Goal: Information Seeking & Learning: Compare options

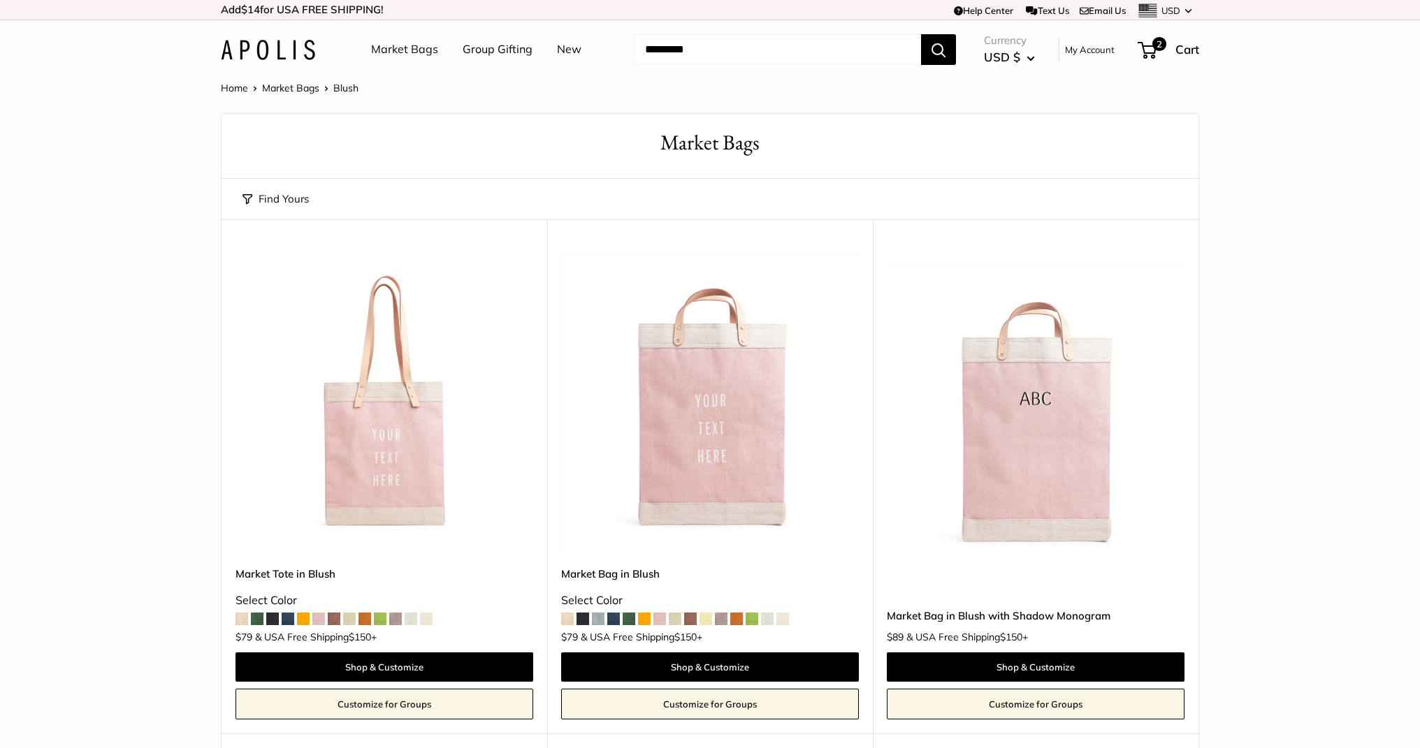
click at [423, 57] on link "Market Bags" at bounding box center [404, 49] width 67 height 21
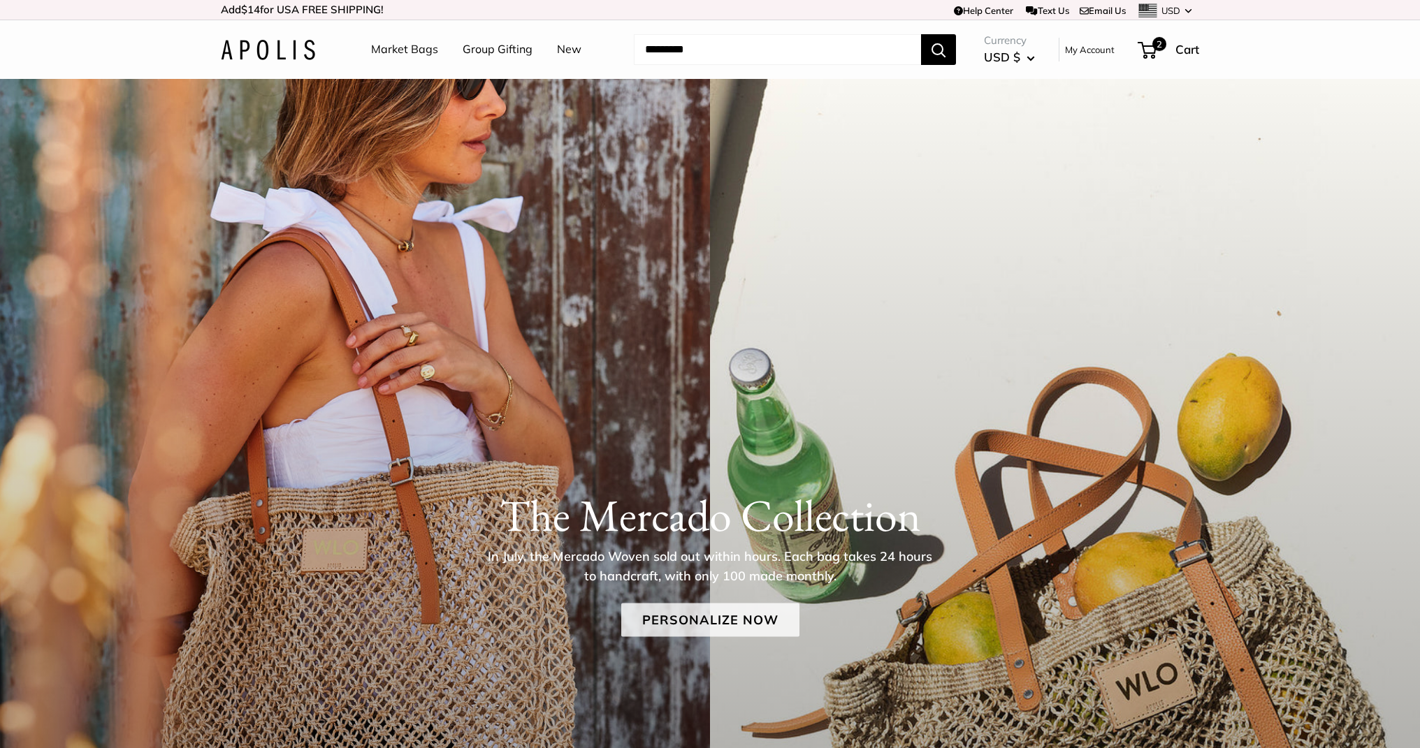
click at [766, 620] on link "Personalize Now" at bounding box center [710, 621] width 178 height 34
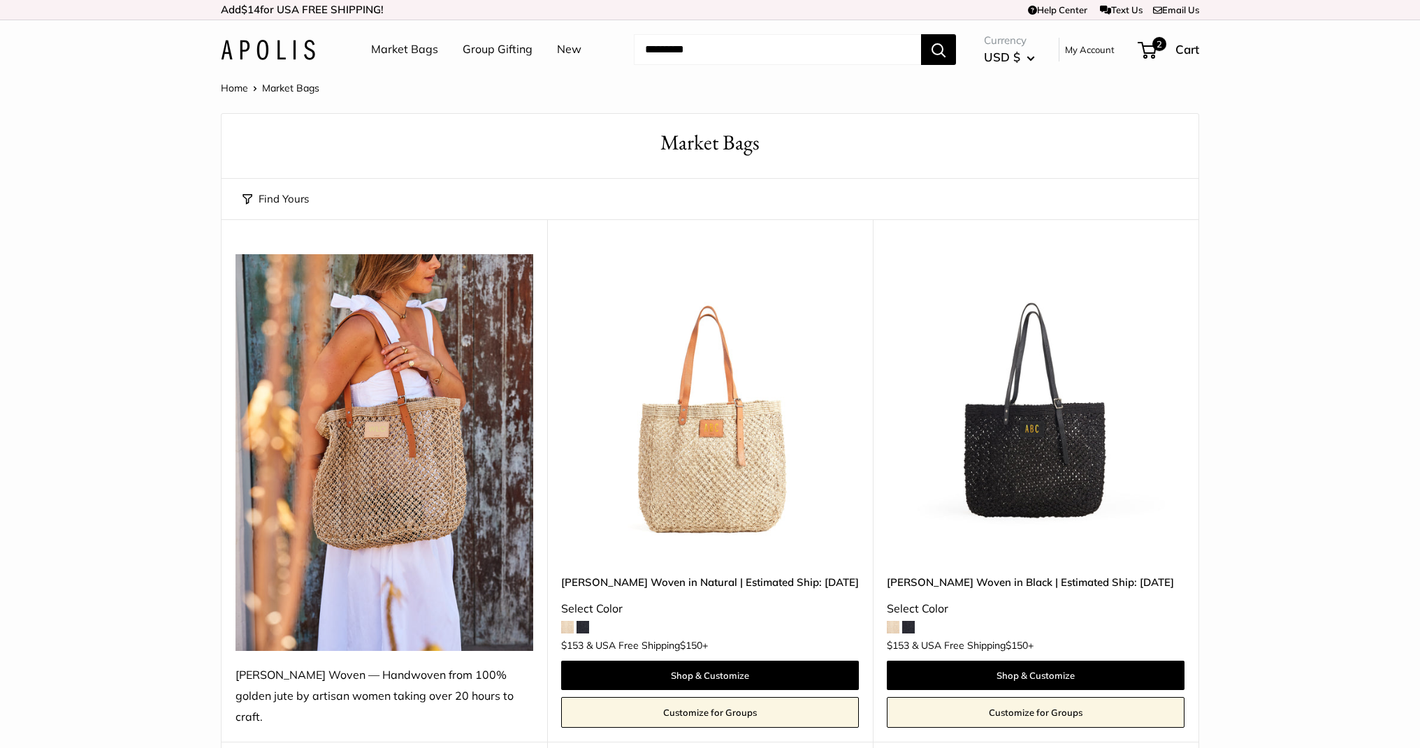
click at [0, 0] on img at bounding box center [0, 0] width 0 height 0
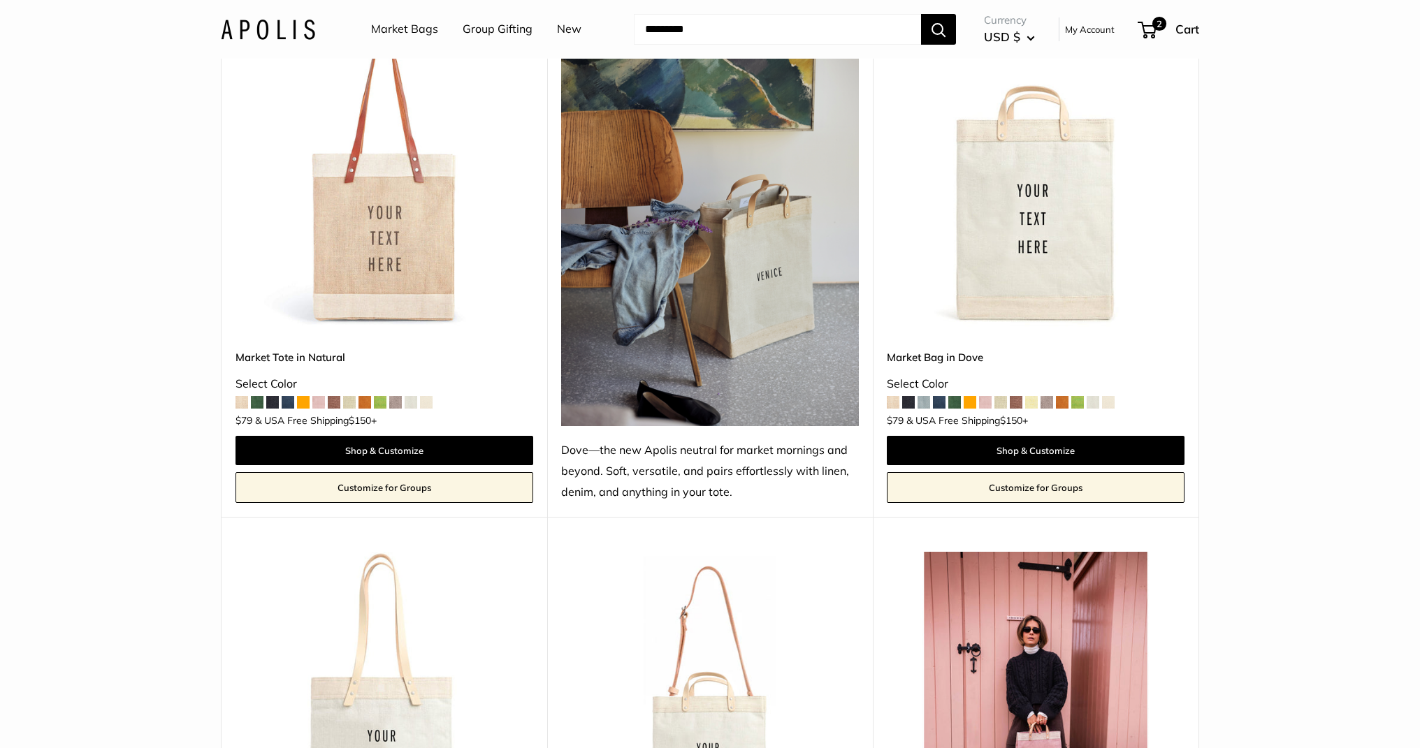
scroll to position [1318, 0]
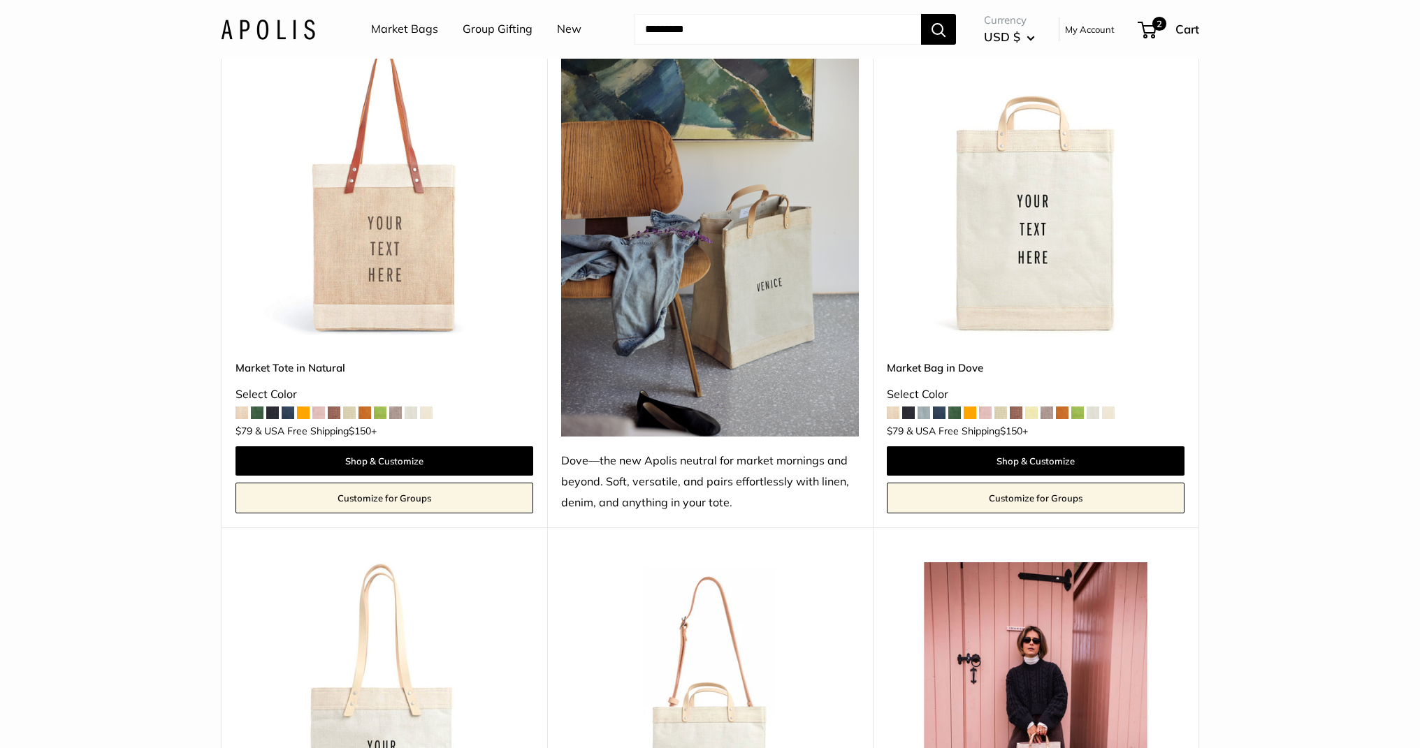
click at [0, 0] on img at bounding box center [0, 0] width 0 height 0
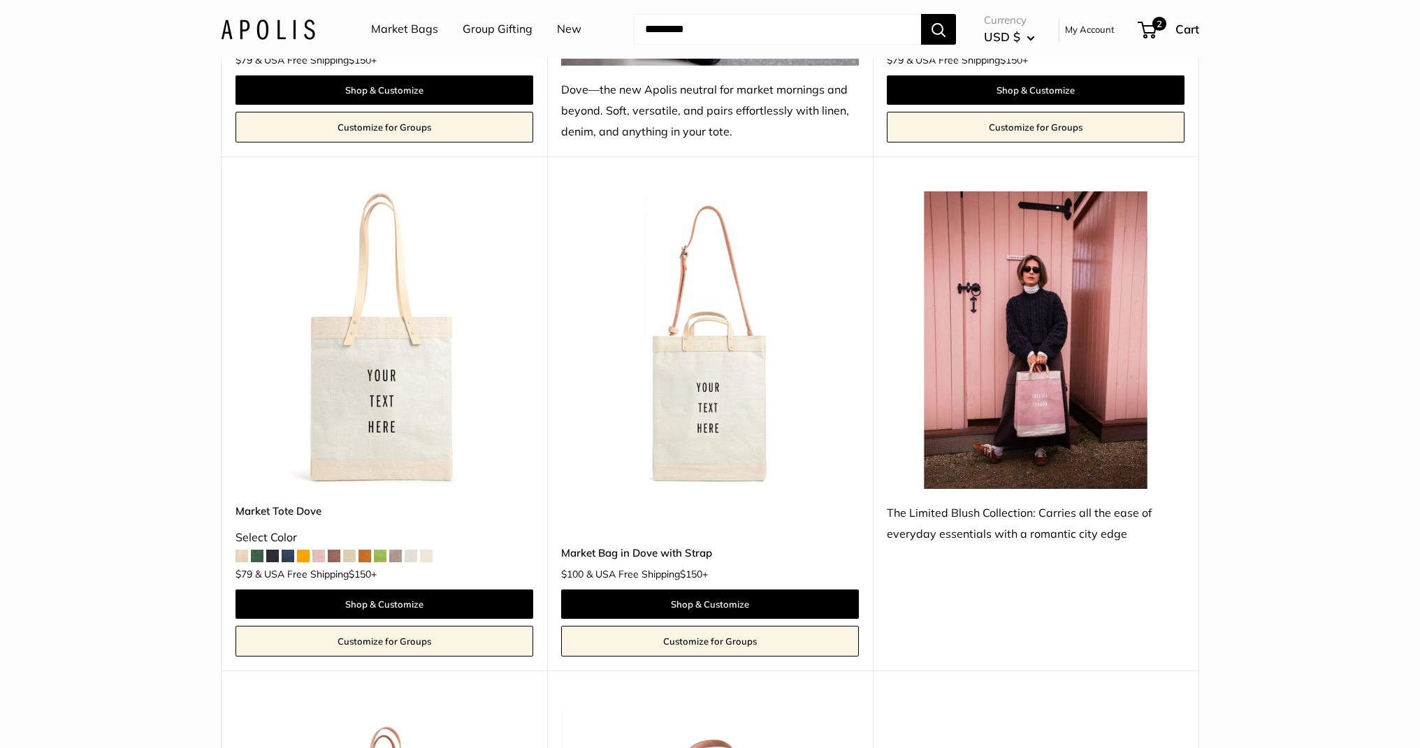
scroll to position [1696, 0]
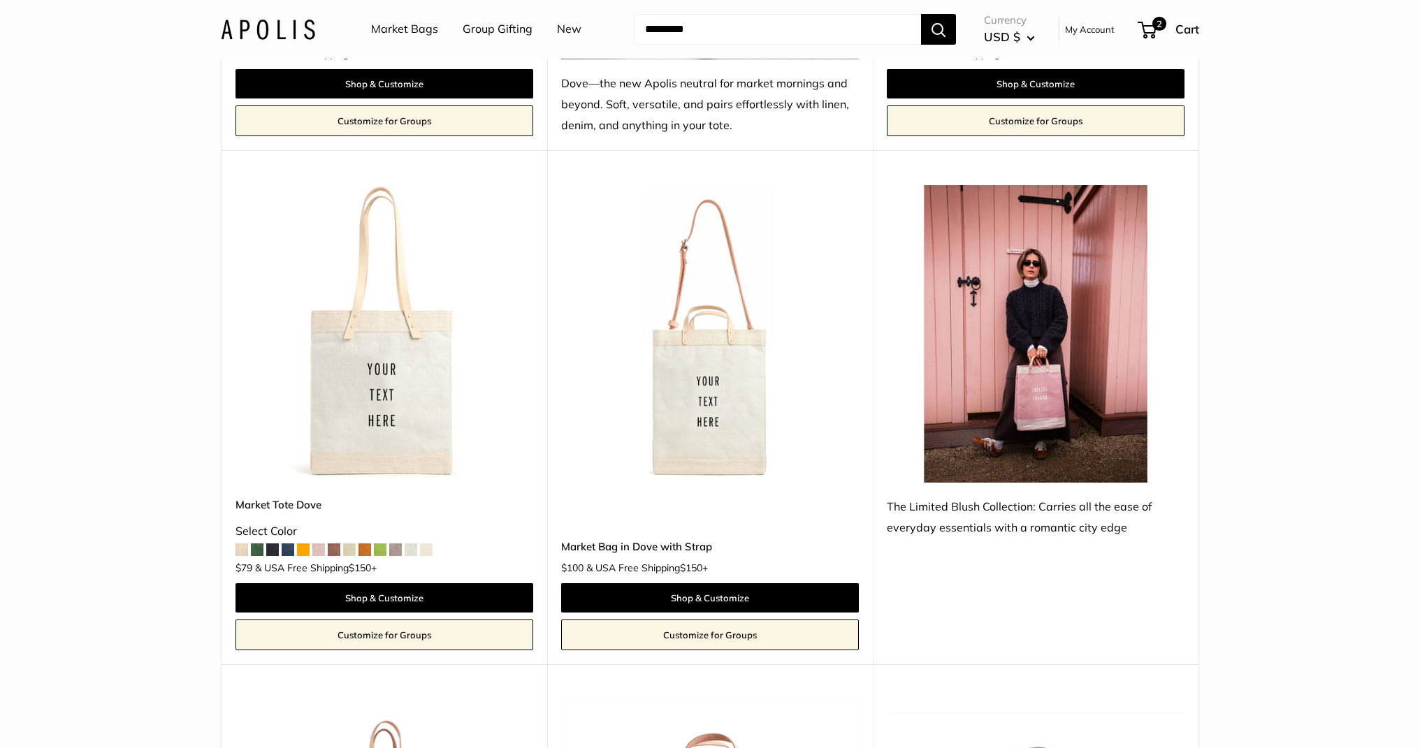
click at [0, 0] on img at bounding box center [0, 0] width 0 height 0
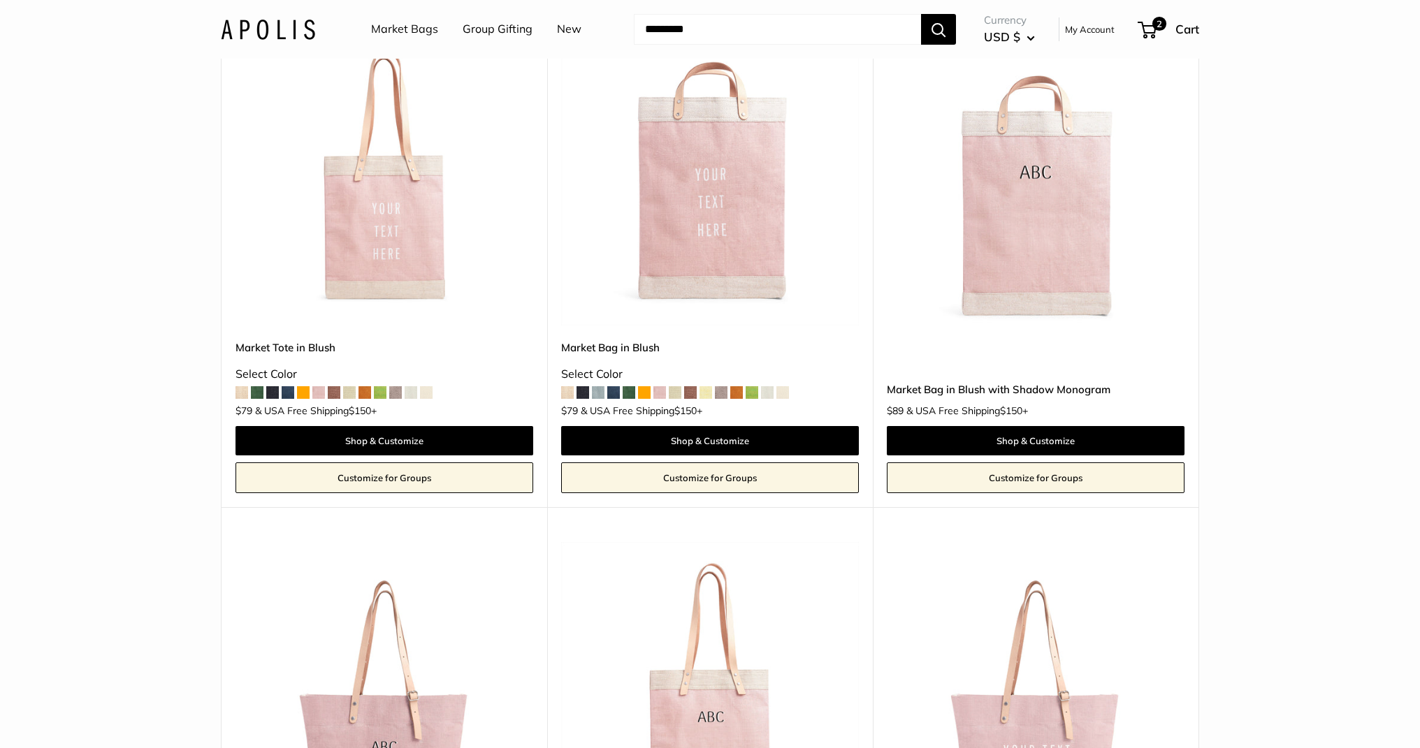
scroll to position [2393, 0]
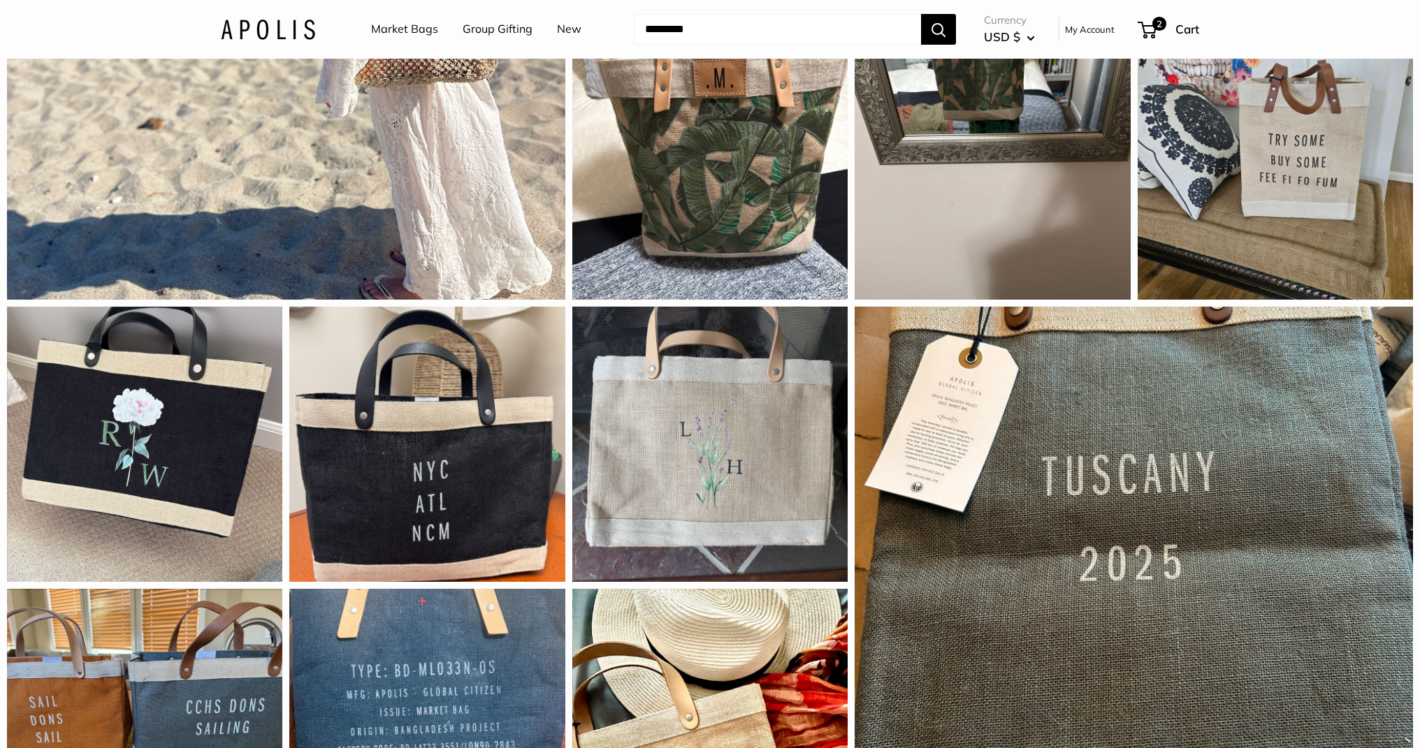
scroll to position [1447, 0]
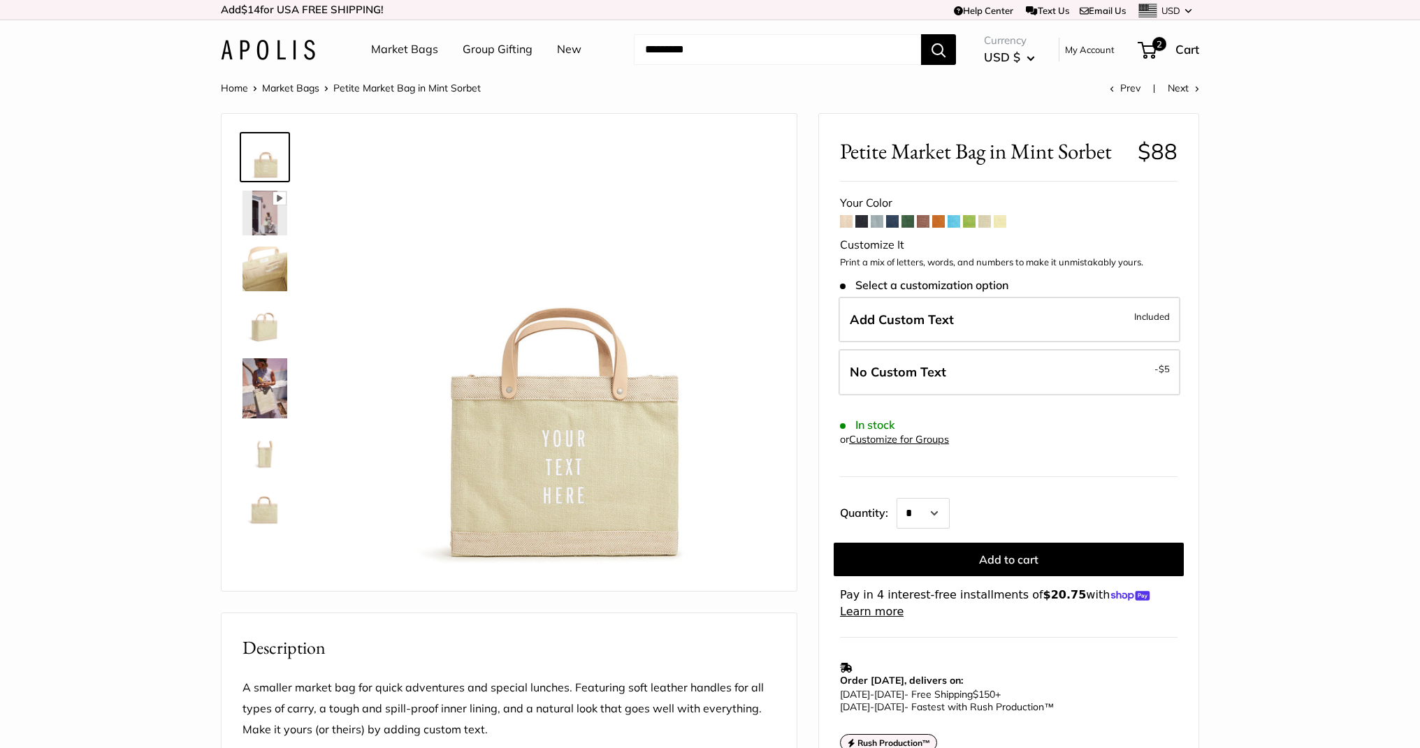
click at [1000, 221] on span at bounding box center [999, 221] width 13 height 13
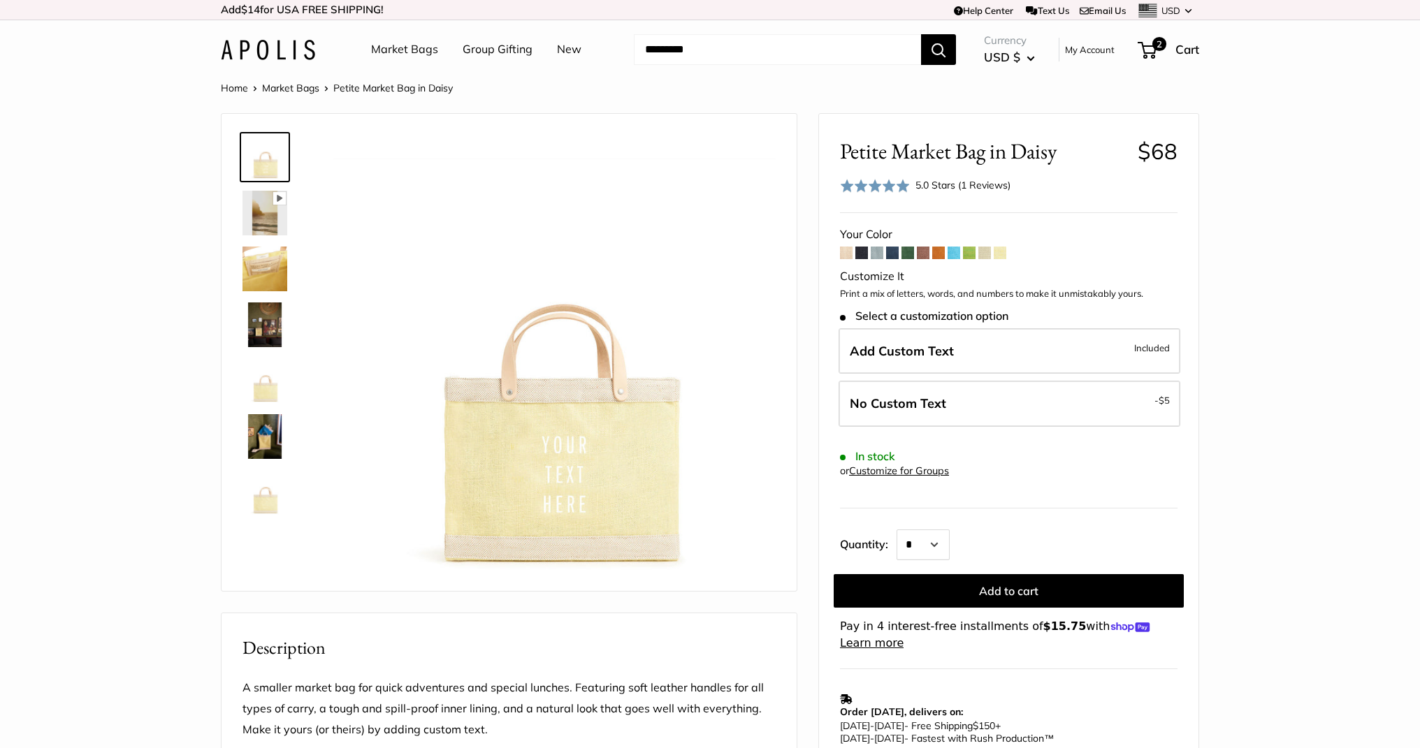
click at [987, 254] on span at bounding box center [984, 253] width 13 height 13
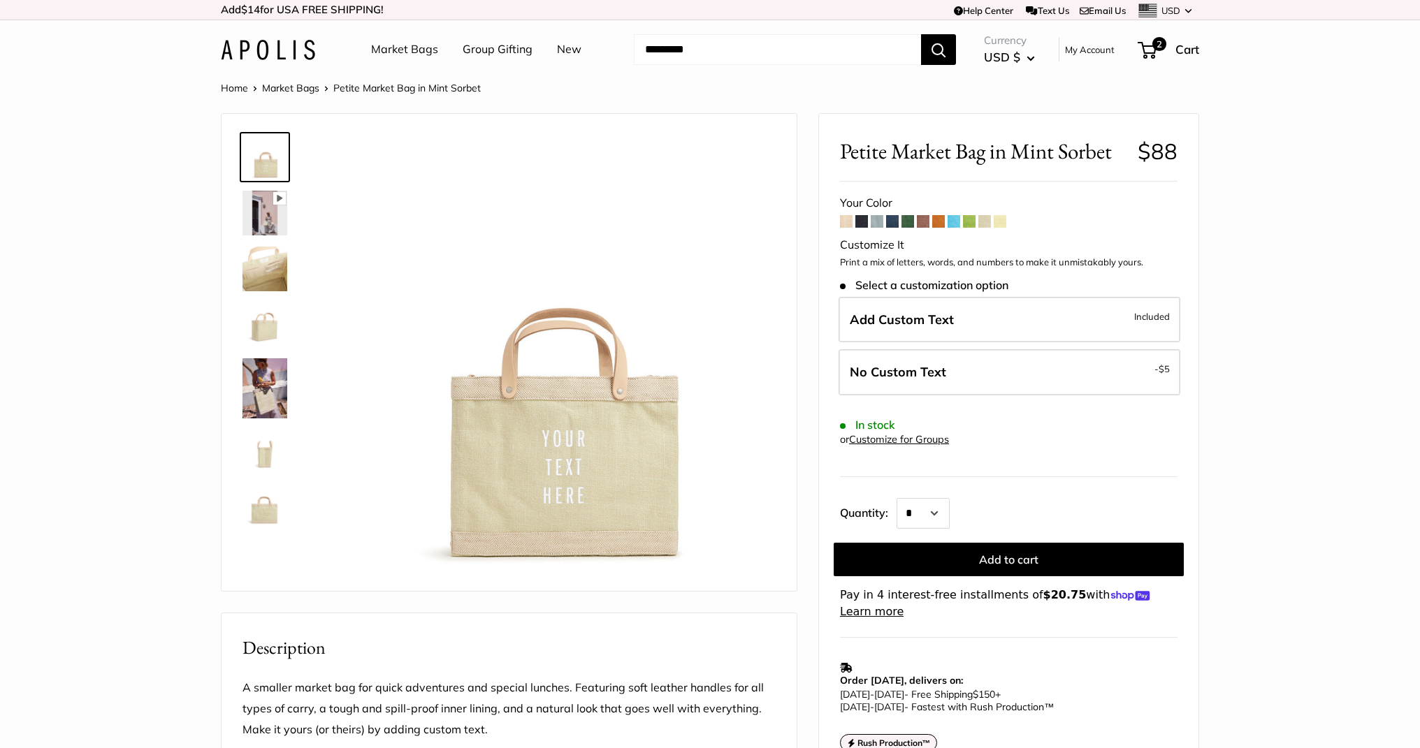
click at [972, 220] on span at bounding box center [969, 221] width 13 height 13
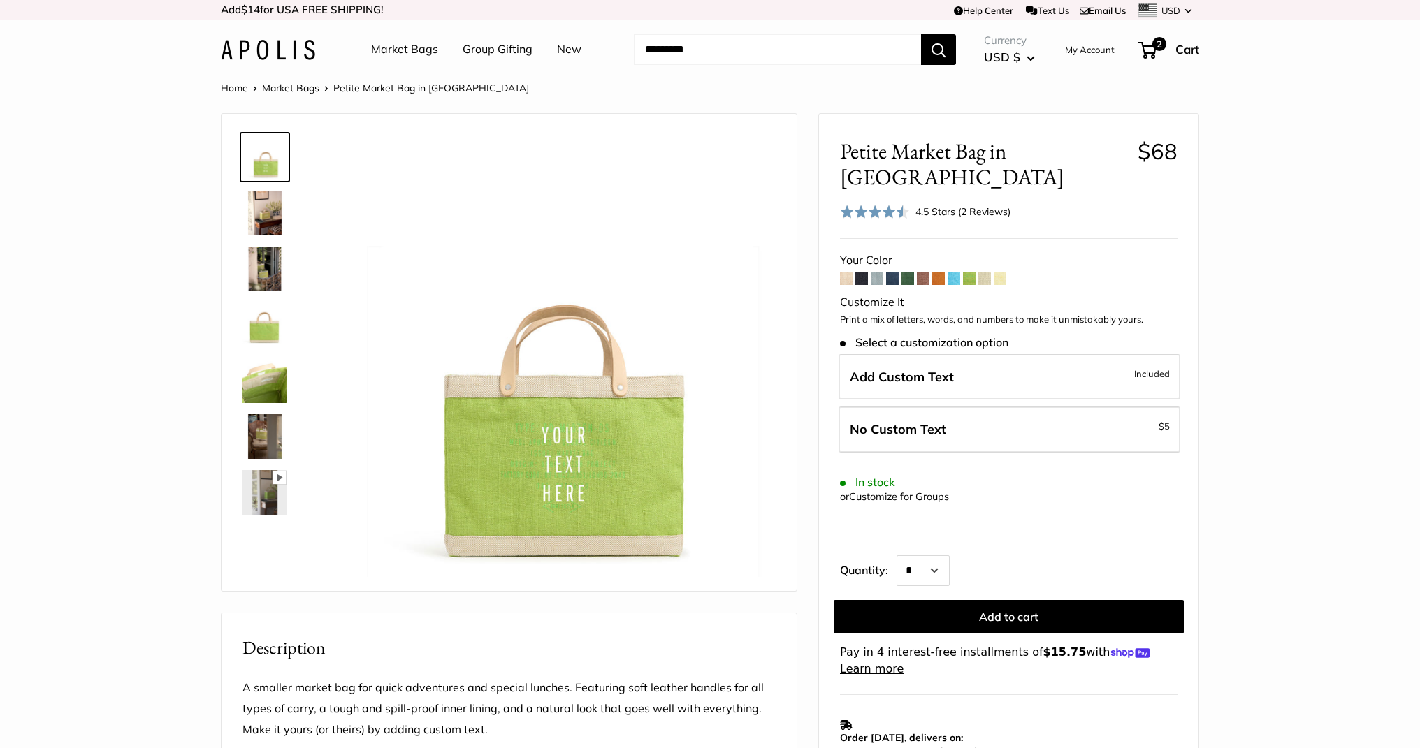
click at [956, 272] on span at bounding box center [953, 278] width 13 height 13
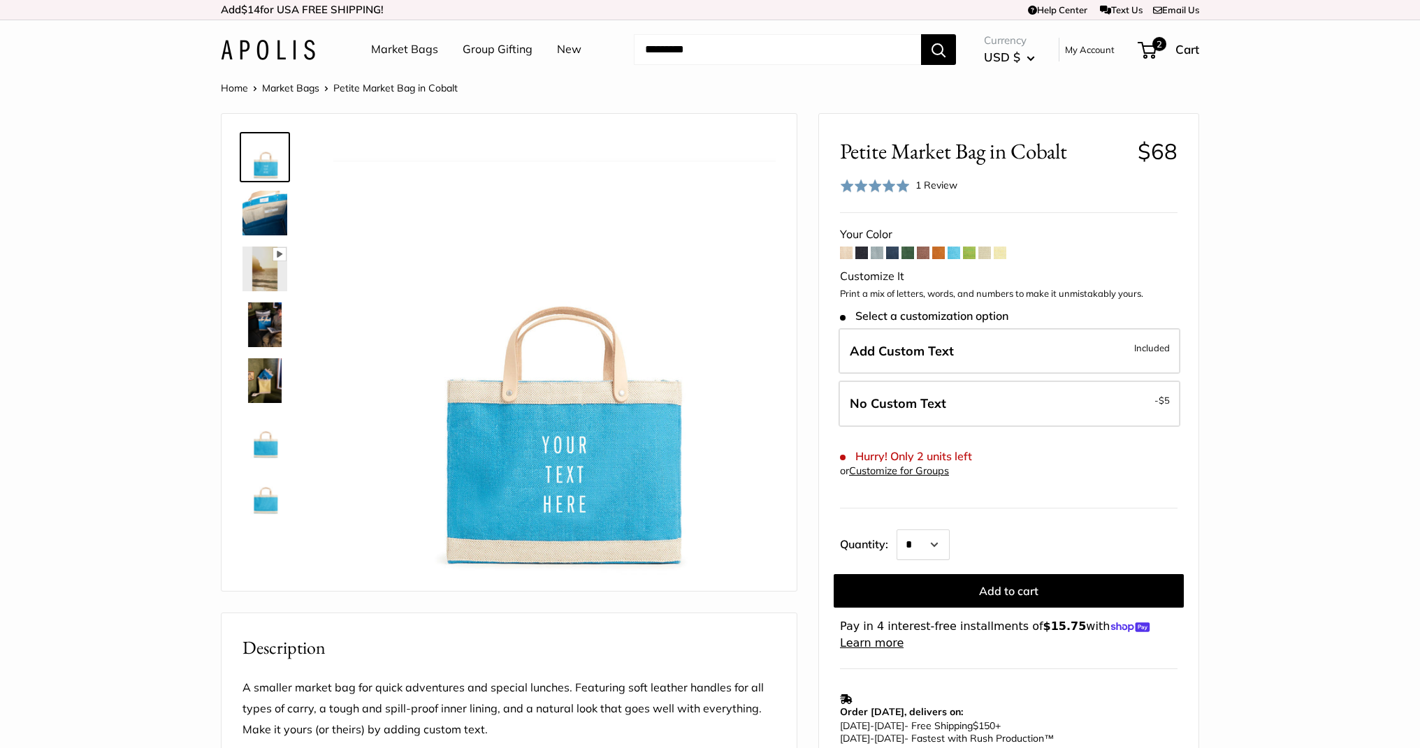
click at [940, 256] on span at bounding box center [938, 253] width 13 height 13
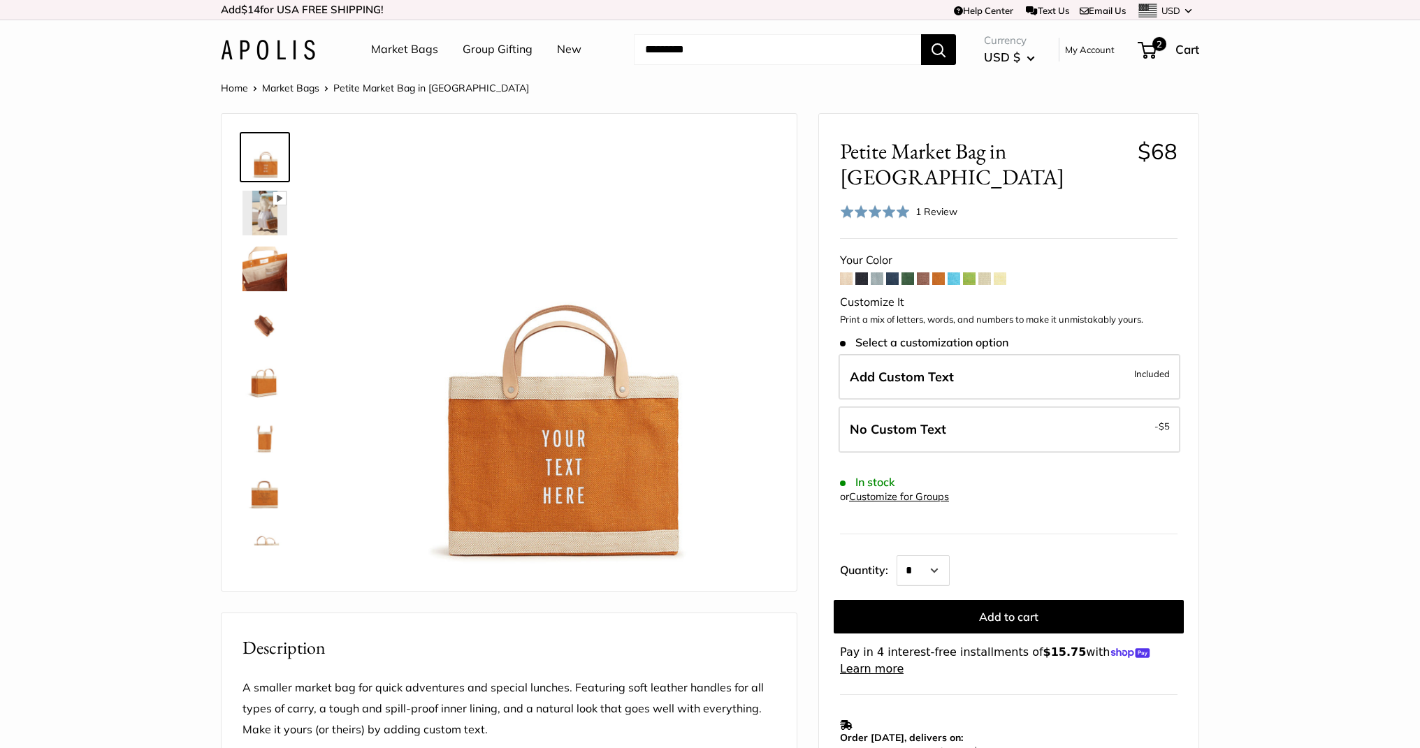
click at [958, 272] on span at bounding box center [953, 278] width 13 height 13
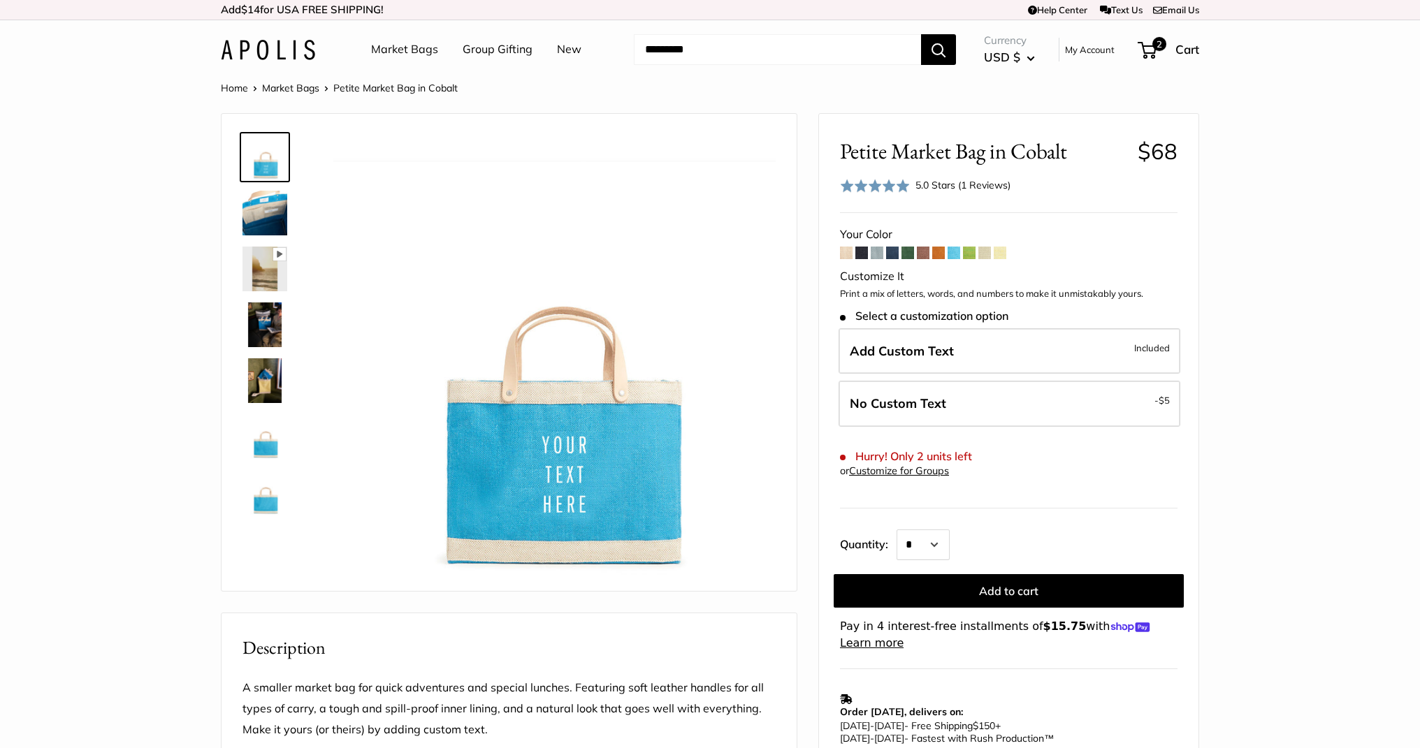
click at [942, 254] on span at bounding box center [938, 253] width 13 height 13
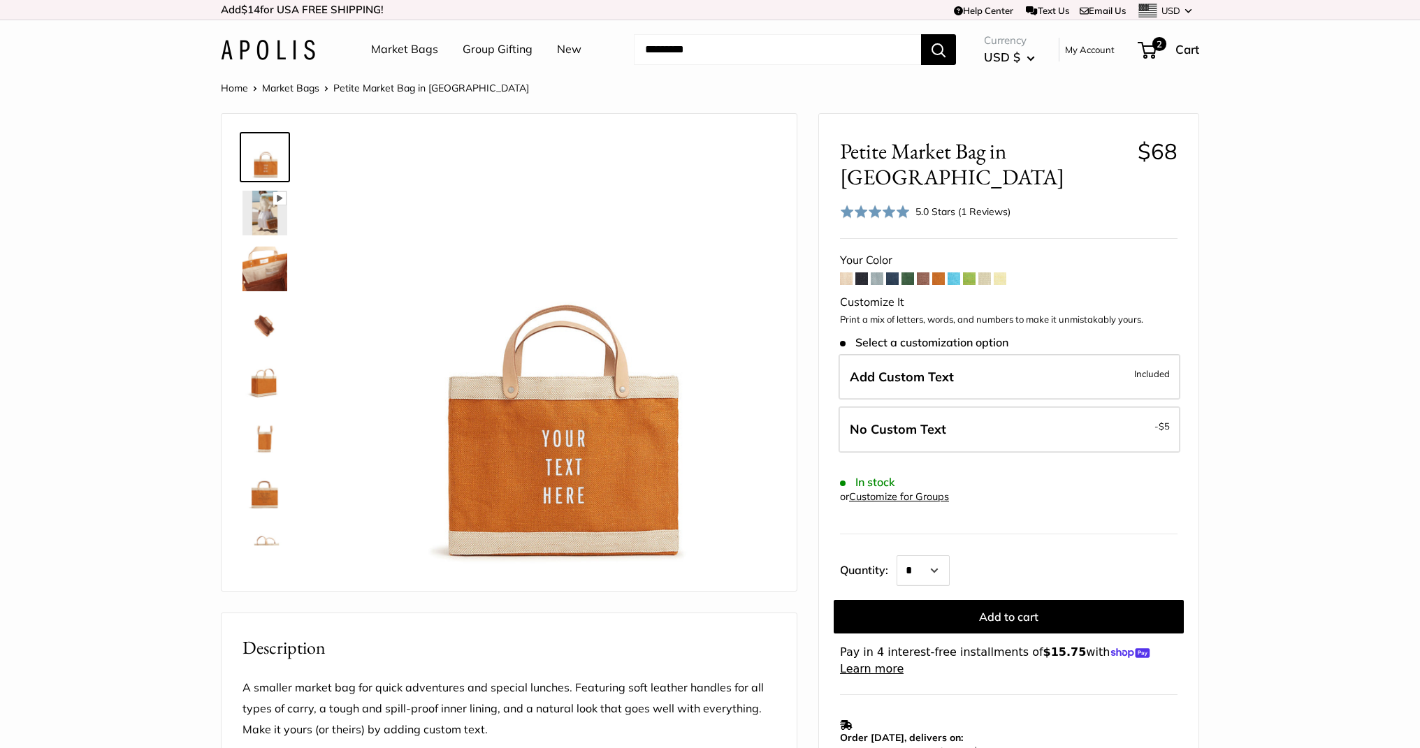
click at [938, 272] on span at bounding box center [938, 278] width 13 height 13
click at [924, 272] on span at bounding box center [923, 278] width 13 height 13
